Goal: Transaction & Acquisition: Purchase product/service

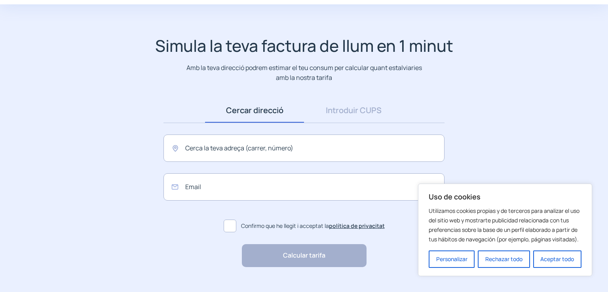
scroll to position [44, 0]
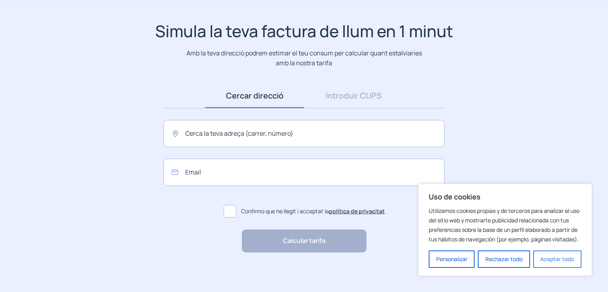
click at [547, 259] on button "Aceptar todo" at bounding box center [557, 259] width 48 height 17
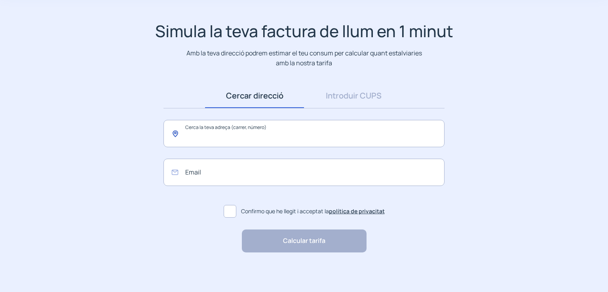
click at [214, 135] on input "text" at bounding box center [304, 133] width 281 height 27
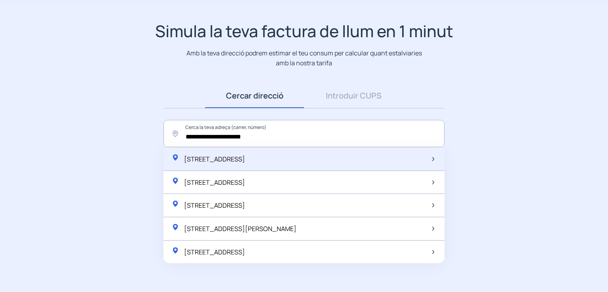
click at [245, 161] on span "[STREET_ADDRESS]" at bounding box center [214, 159] width 61 height 9
type input "**********"
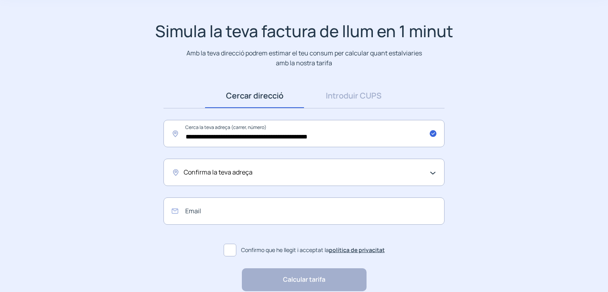
click at [432, 173] on div "Confirma la teva adreça" at bounding box center [304, 172] width 281 height 27
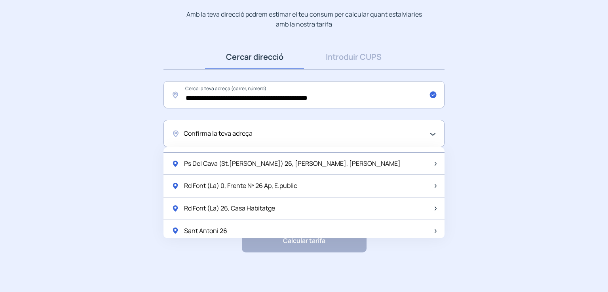
scroll to position [0, 0]
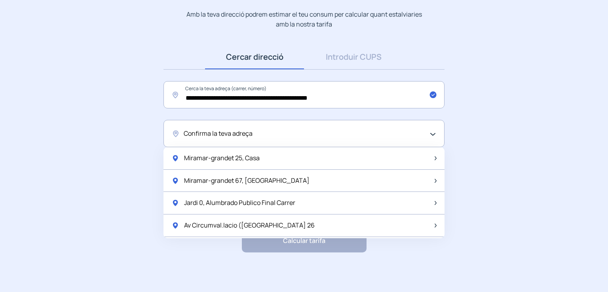
click at [190, 130] on span "Confirma la teva adreça" at bounding box center [218, 134] width 69 height 10
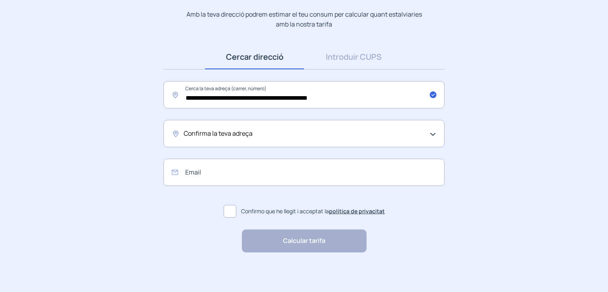
click at [432, 135] on div "Confirma la teva adreça" at bounding box center [304, 133] width 281 height 27
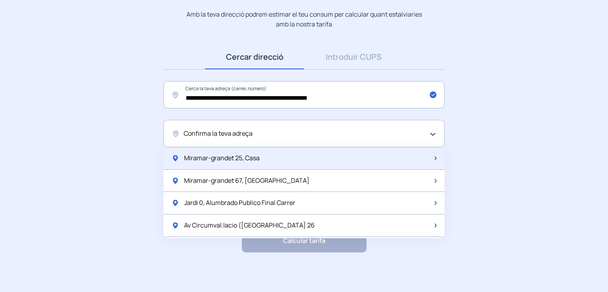
scroll to position [66, 0]
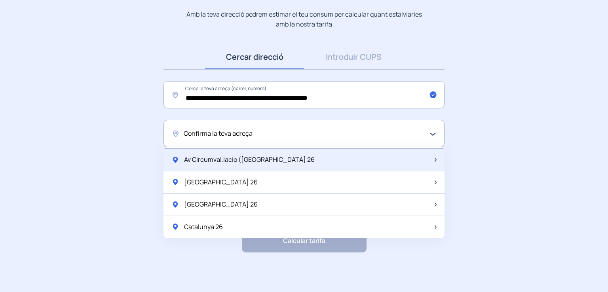
click at [432, 159] on div at bounding box center [434, 160] width 5 height 10
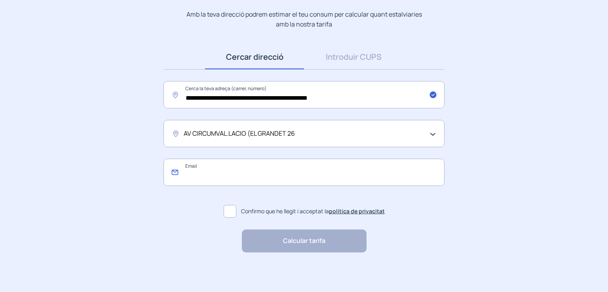
click at [215, 175] on input "email" at bounding box center [304, 172] width 281 height 27
type input "**********"
click at [230, 209] on span at bounding box center [230, 211] width 13 height 13
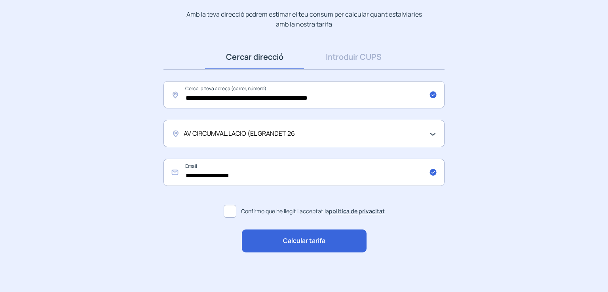
click at [284, 236] on span "Calcular tarifa" at bounding box center [304, 241] width 42 height 10
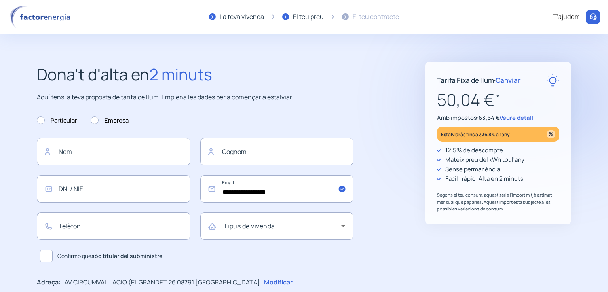
click at [516, 118] on span "Veure detall" at bounding box center [517, 118] width 34 height 8
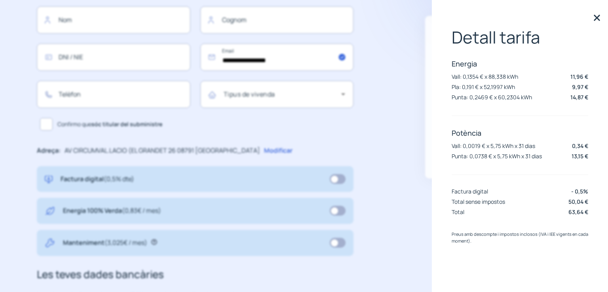
scroll to position [264, 0]
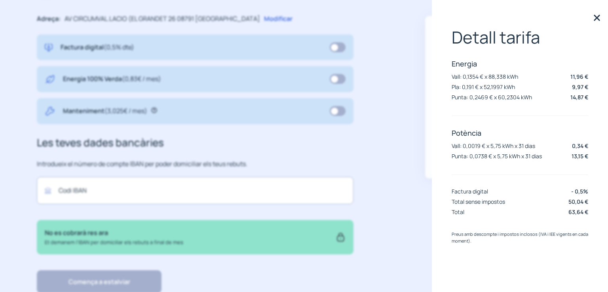
click at [396, 164] on div "**********" at bounding box center [304, 45] width 566 height 495
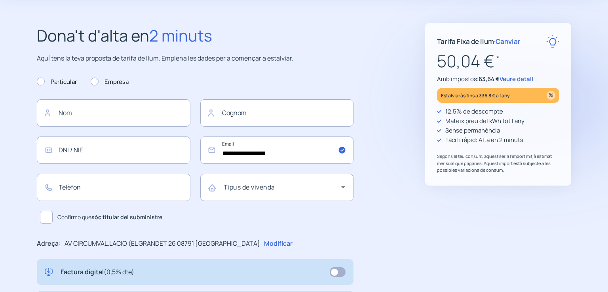
scroll to position [0, 0]
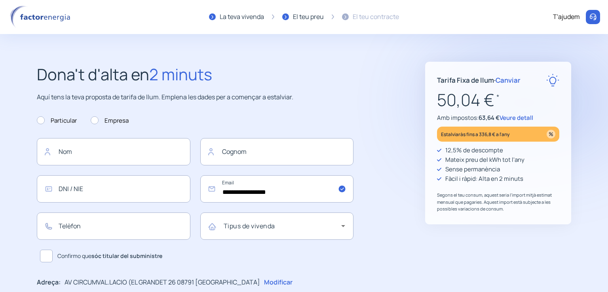
click at [508, 80] on span "Canviar" at bounding box center [508, 80] width 25 height 9
